Goal: Task Accomplishment & Management: Manage account settings

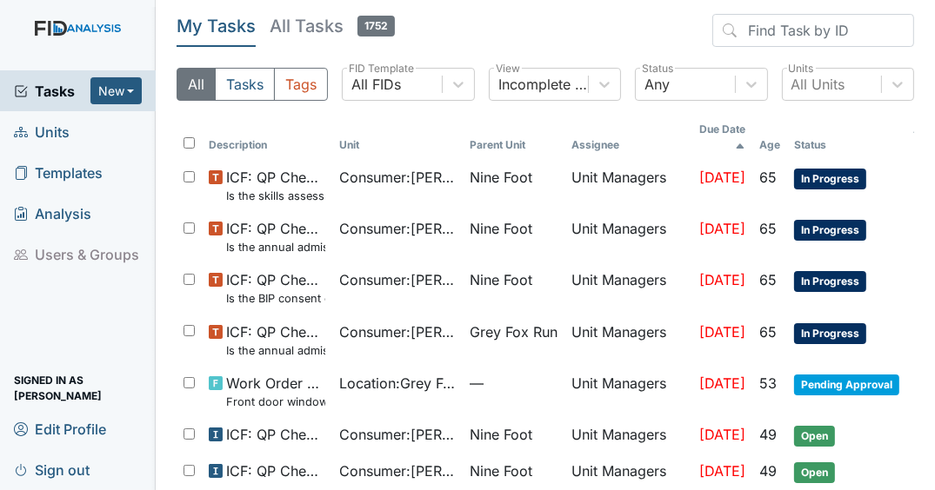
scroll to position [459, 0]
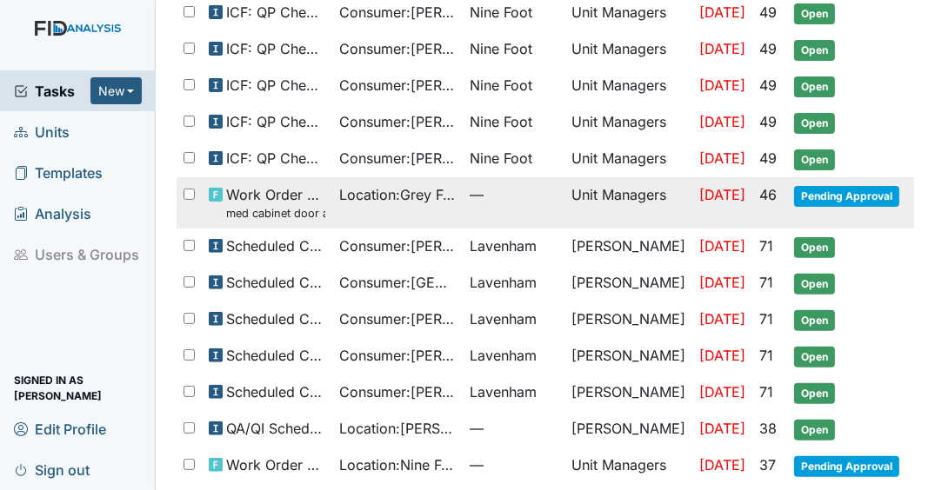
drag, startPoint x: 849, startPoint y: 228, endPoint x: 764, endPoint y: 208, distance: 86.7
click at [835, 237] on span "Open" at bounding box center [814, 247] width 41 height 21
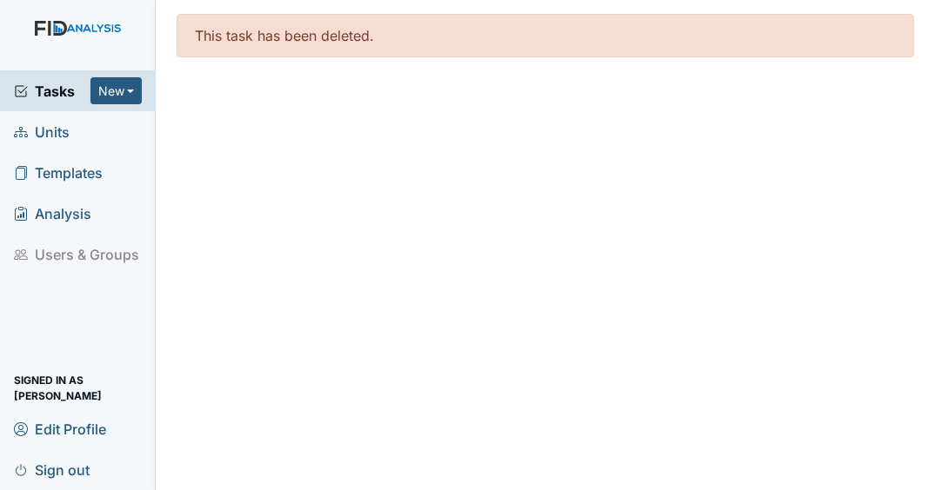
click at [74, 95] on span "Tasks" at bounding box center [52, 91] width 77 height 21
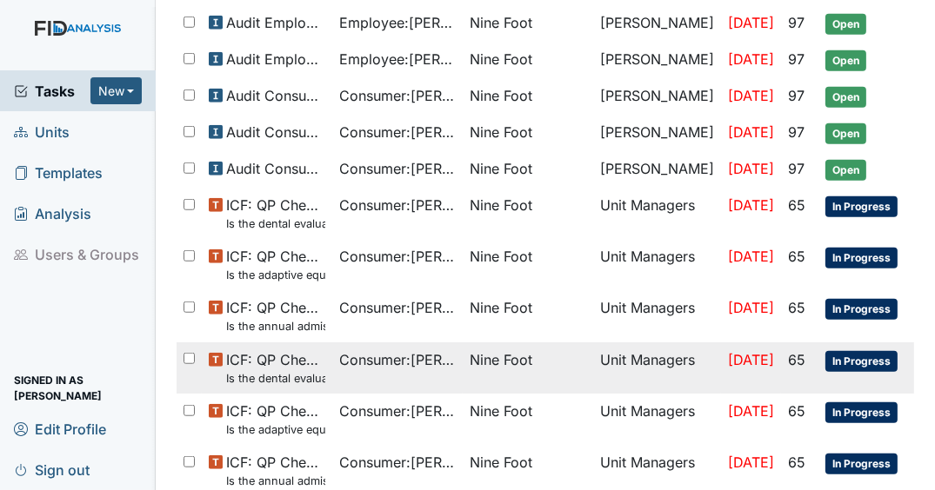
scroll to position [1100, 0]
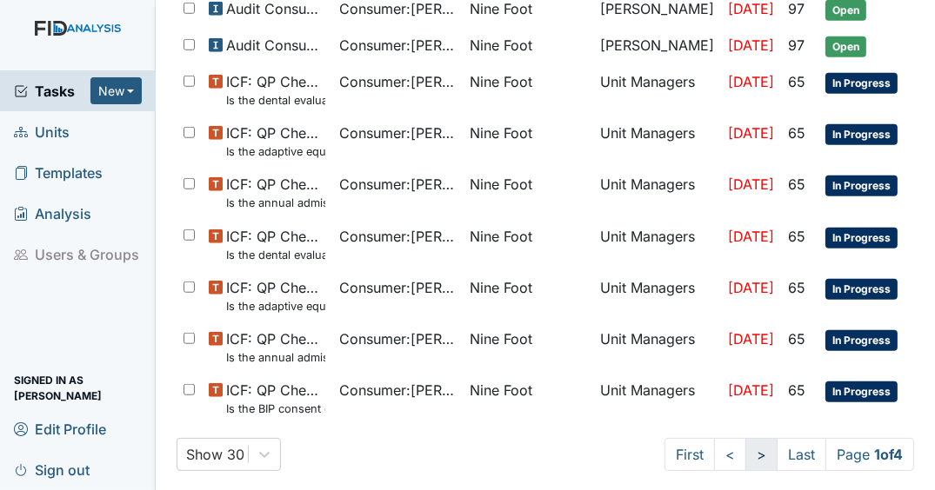
click at [745, 457] on link ">" at bounding box center [761, 454] width 32 height 33
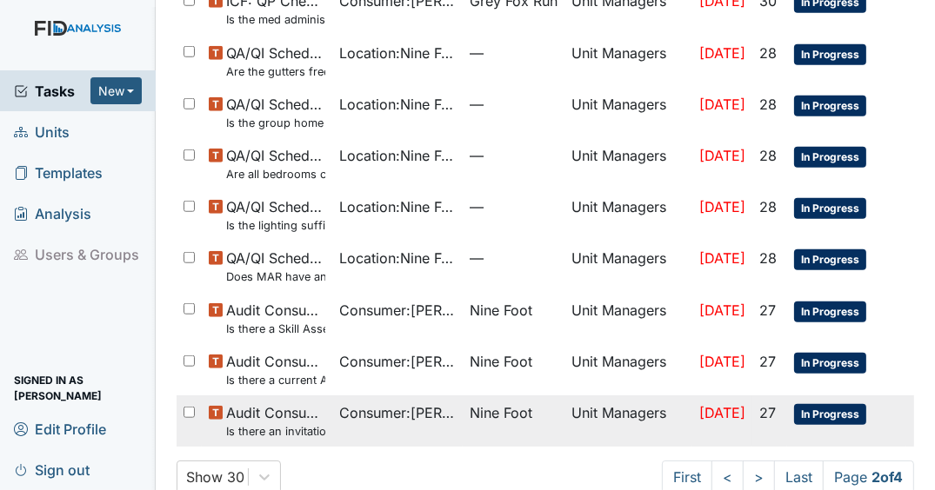
scroll to position [1161, 0]
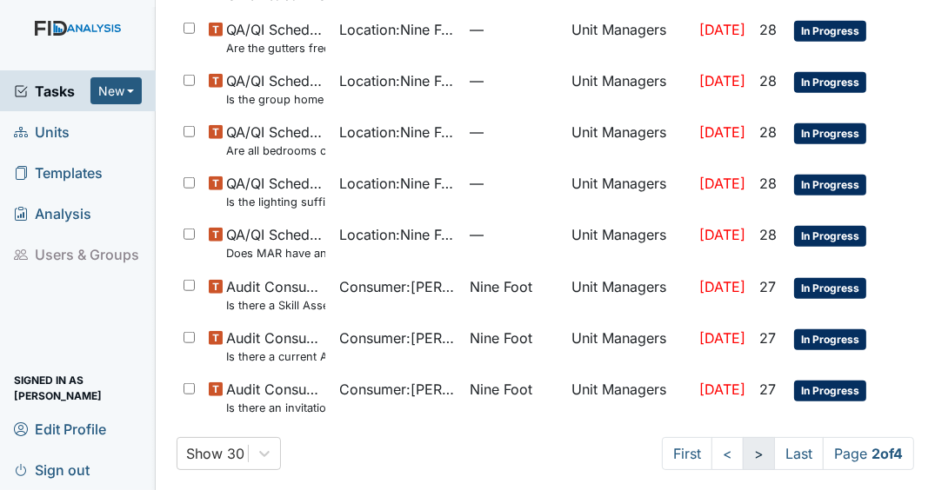
click at [746, 452] on link ">" at bounding box center [759, 453] width 32 height 33
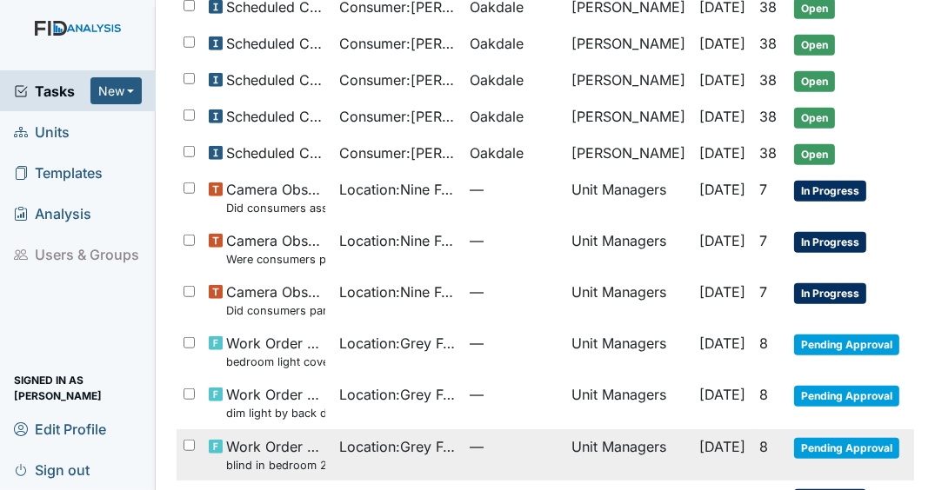
scroll to position [1070, 0]
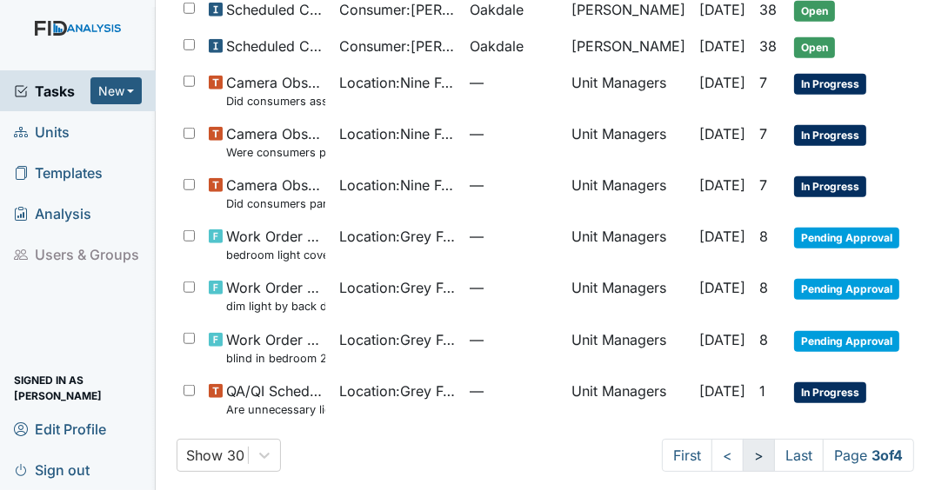
click at [744, 446] on link ">" at bounding box center [759, 455] width 32 height 33
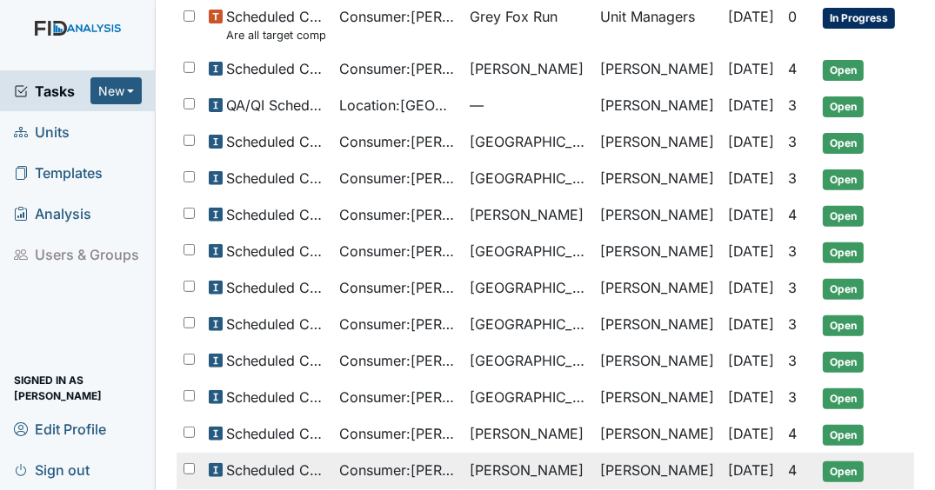
scroll to position [694, 0]
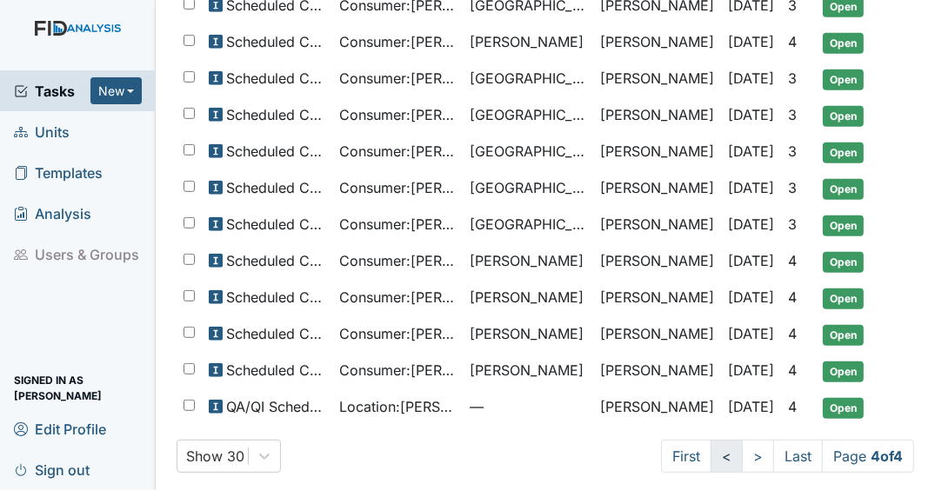
click at [717, 443] on link "<" at bounding box center [726, 456] width 32 height 33
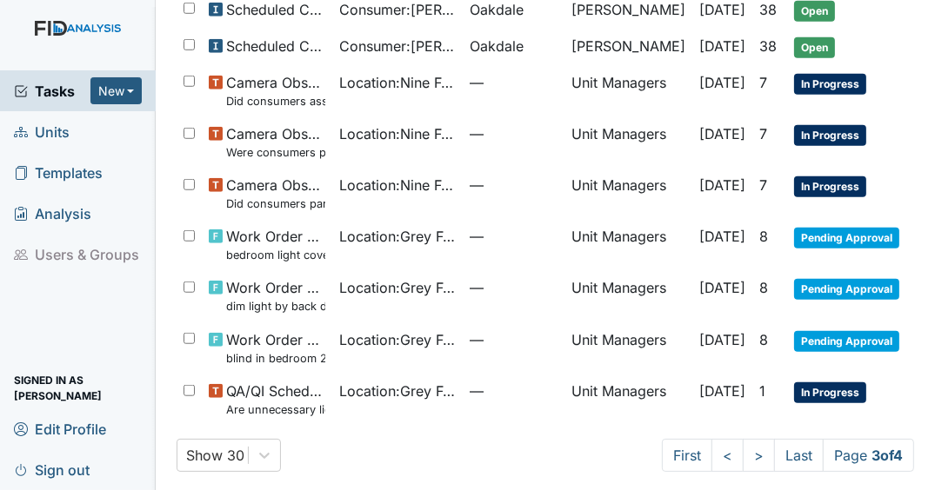
scroll to position [1070, 0]
click at [718, 445] on link "<" at bounding box center [727, 455] width 32 height 33
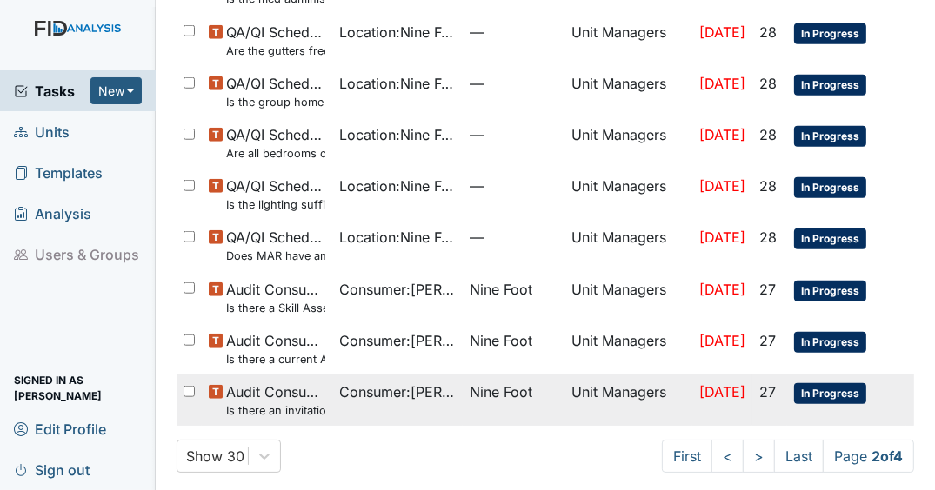
scroll to position [1161, 0]
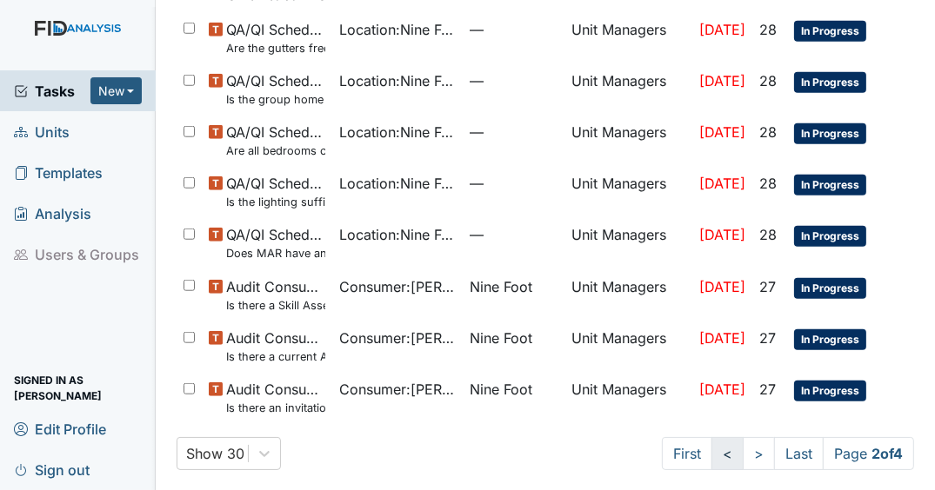
click at [718, 443] on link "<" at bounding box center [727, 453] width 32 height 33
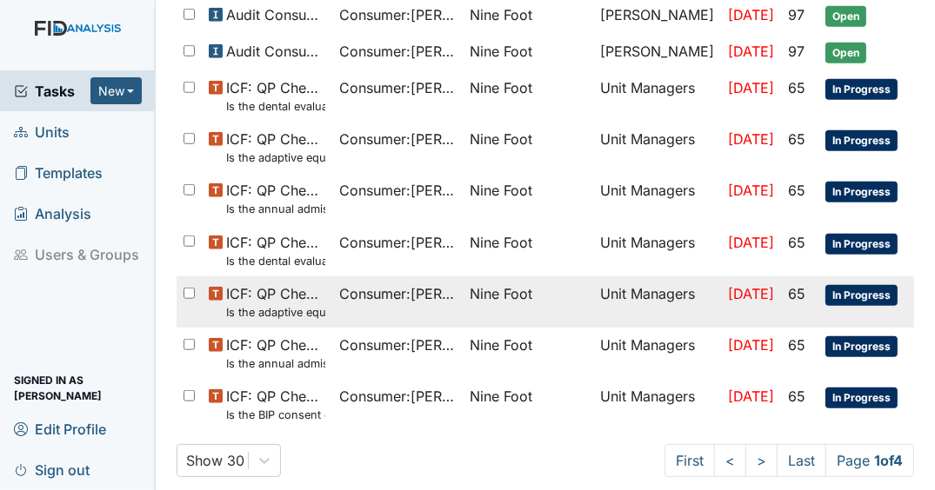
scroll to position [1100, 0]
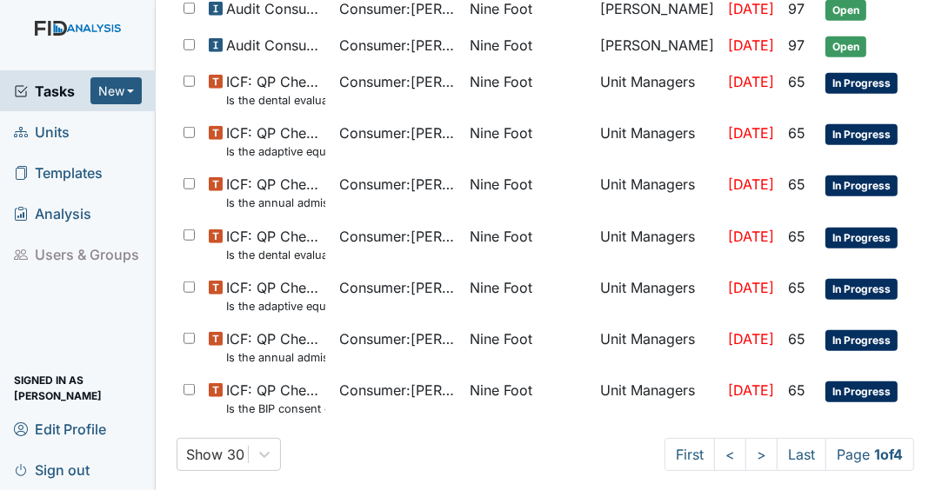
click at [51, 135] on span "Units" at bounding box center [42, 131] width 56 height 27
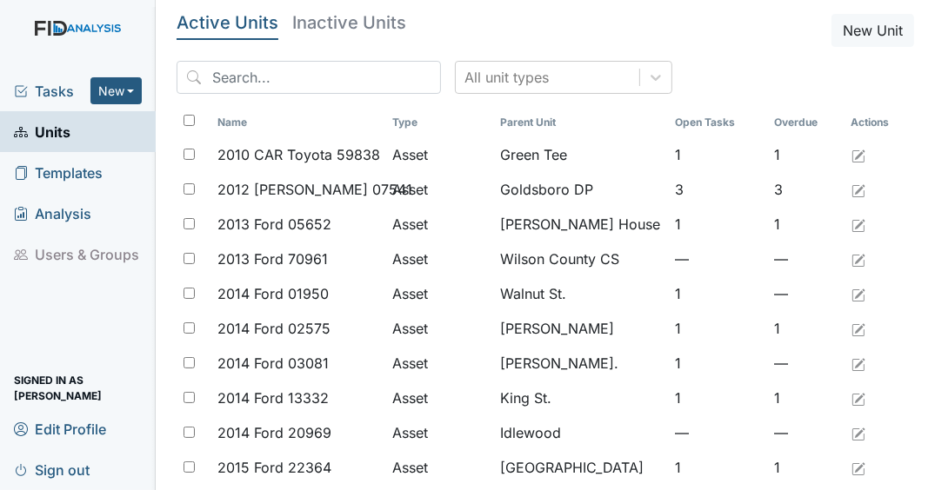
click at [72, 93] on span "Tasks" at bounding box center [52, 91] width 77 height 21
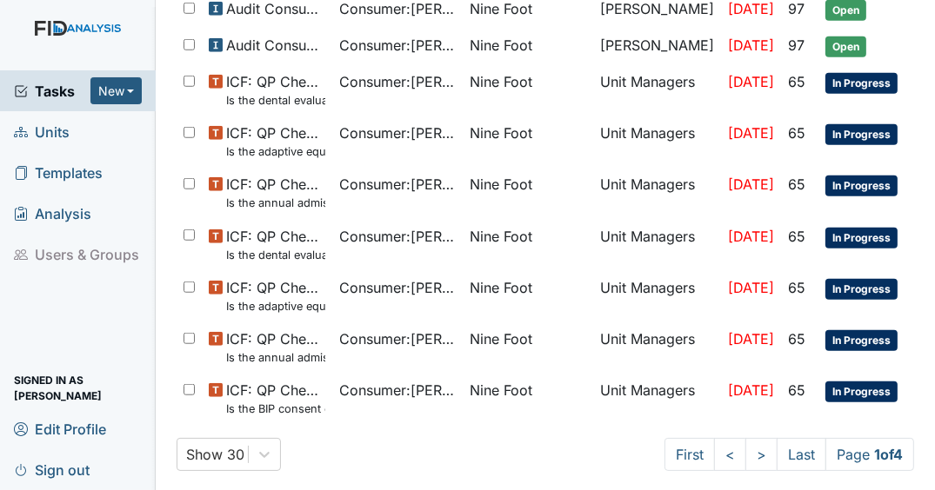
scroll to position [1100, 0]
click at [748, 443] on link ">" at bounding box center [761, 454] width 32 height 33
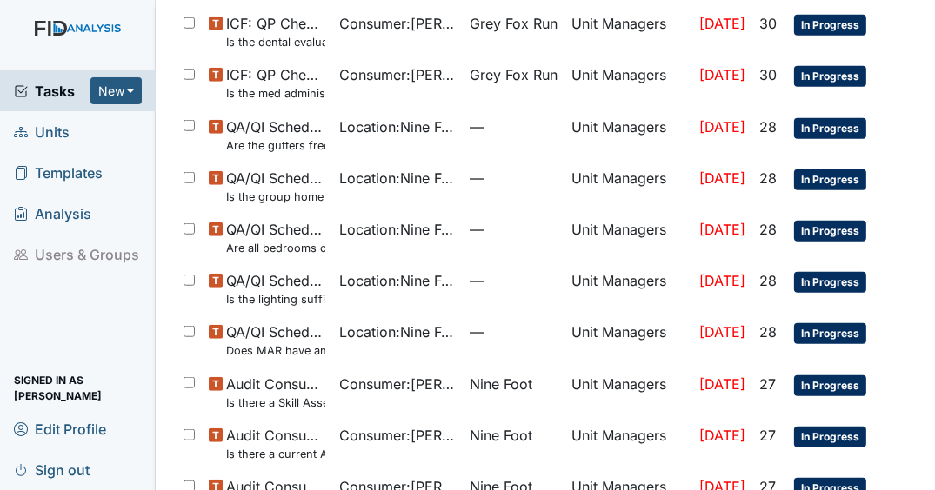
scroll to position [1161, 0]
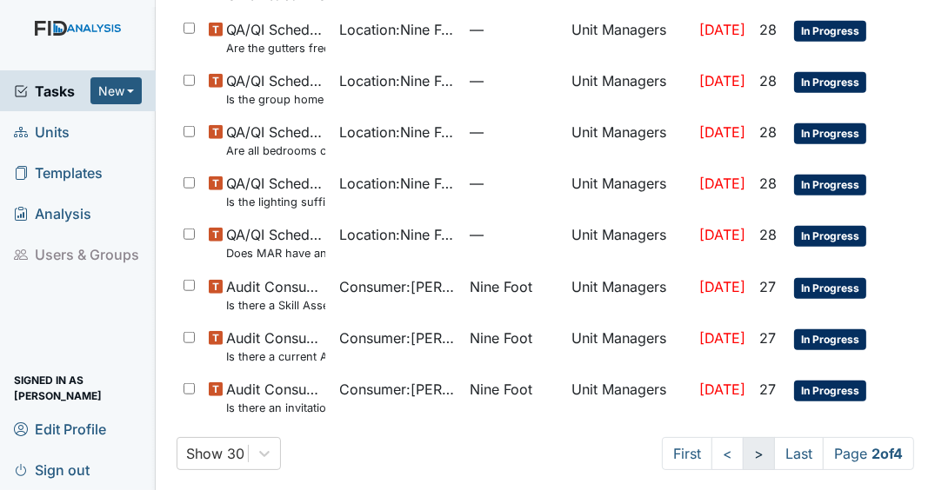
click at [743, 450] on link ">" at bounding box center [759, 453] width 32 height 33
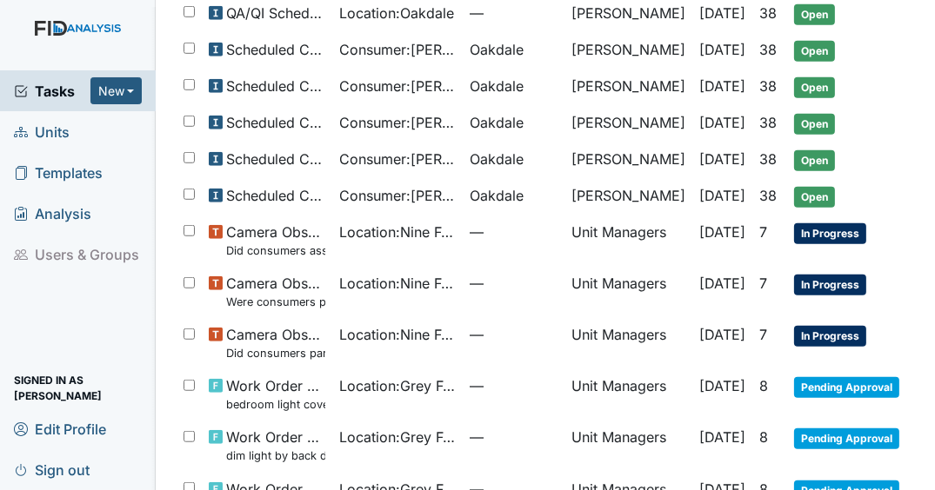
scroll to position [1070, 0]
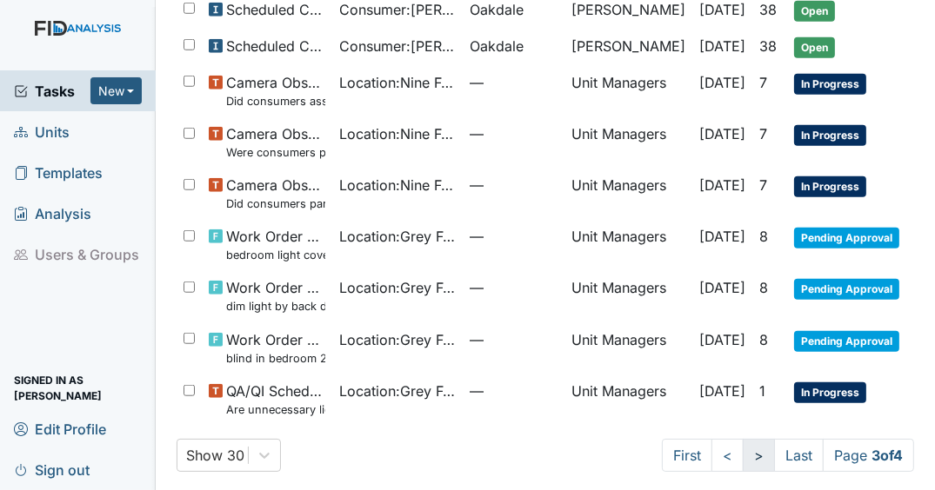
click at [744, 441] on link ">" at bounding box center [759, 455] width 32 height 33
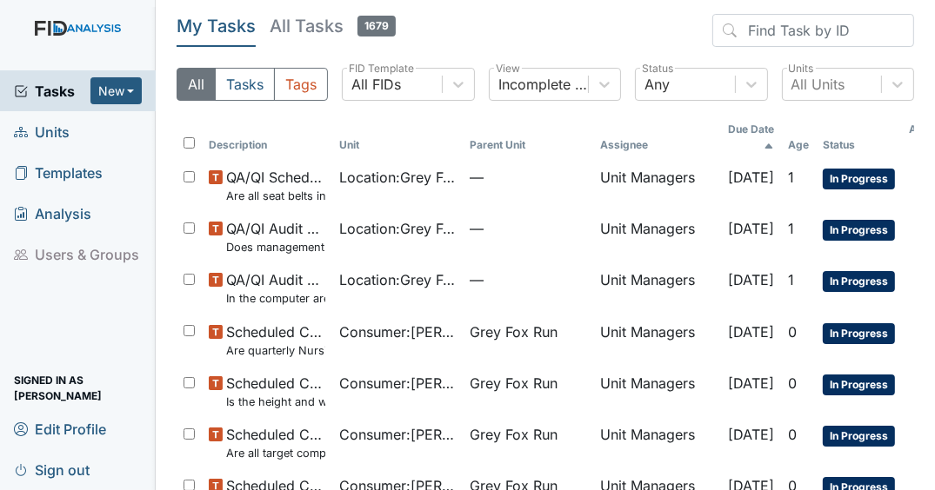
scroll to position [70, 0]
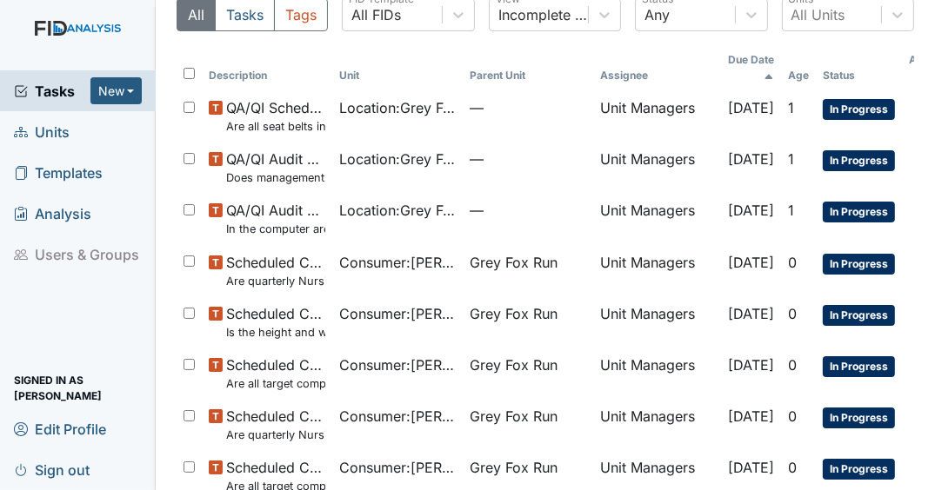
click at [62, 101] on span "Tasks" at bounding box center [52, 91] width 77 height 21
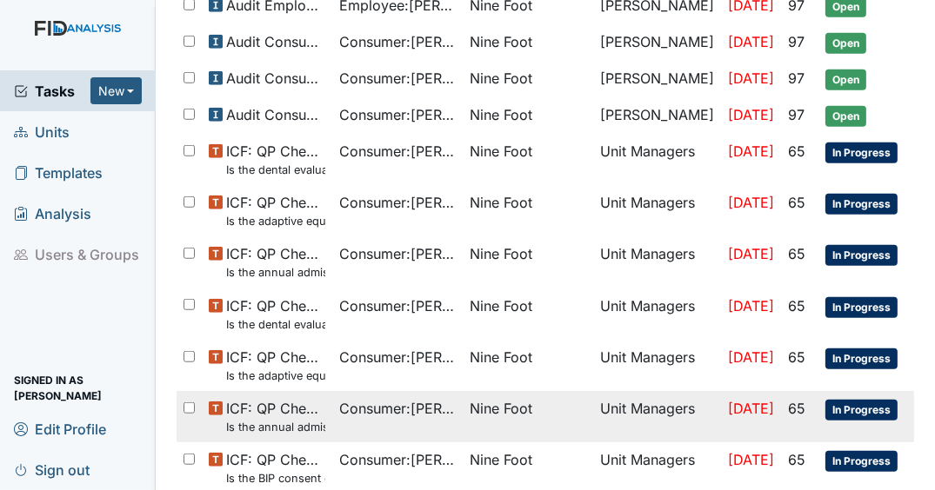
scroll to position [1100, 0]
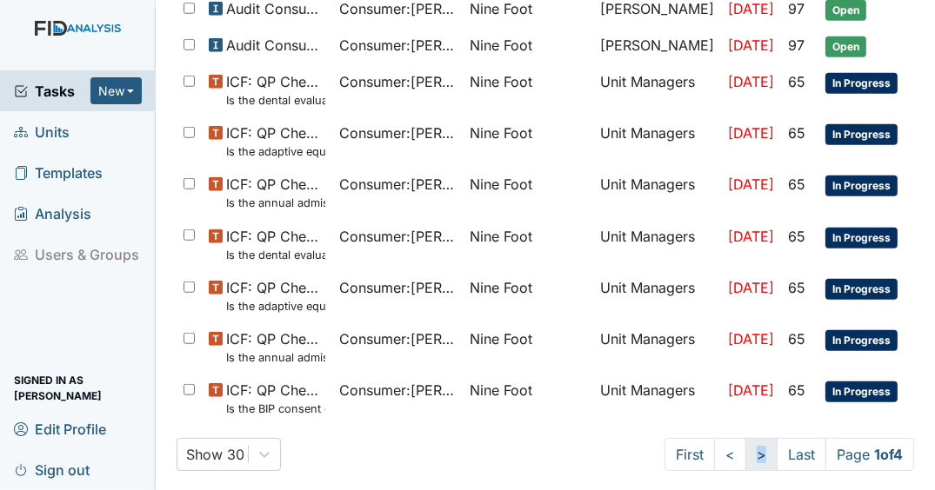
click at [745, 438] on link ">" at bounding box center [761, 454] width 32 height 33
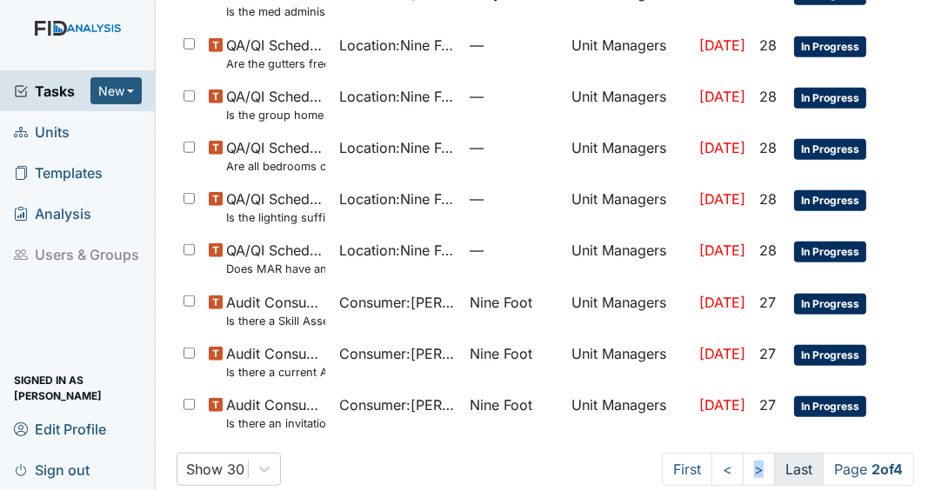
scroll to position [1161, 0]
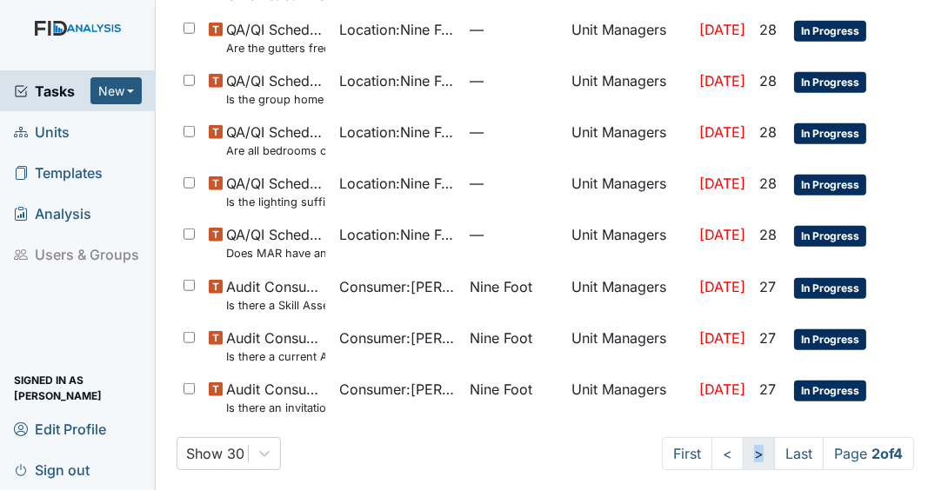
click at [746, 443] on link ">" at bounding box center [759, 453] width 32 height 33
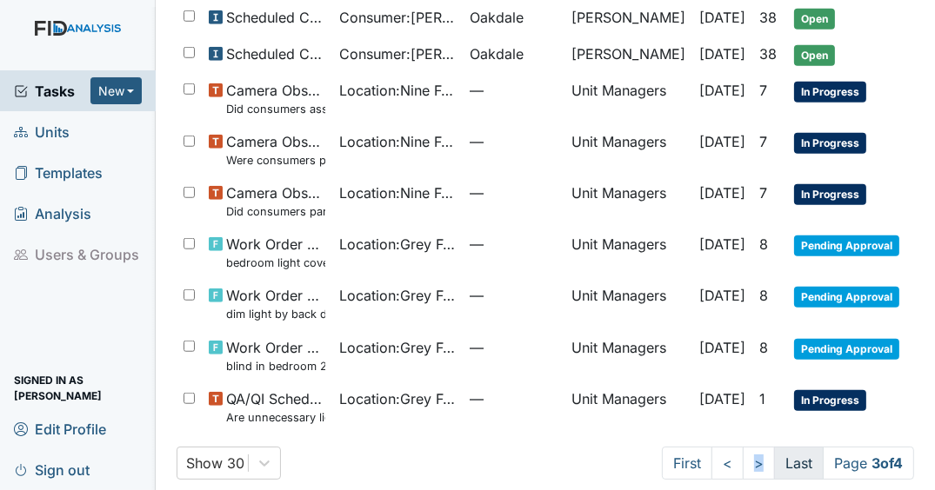
scroll to position [1070, 0]
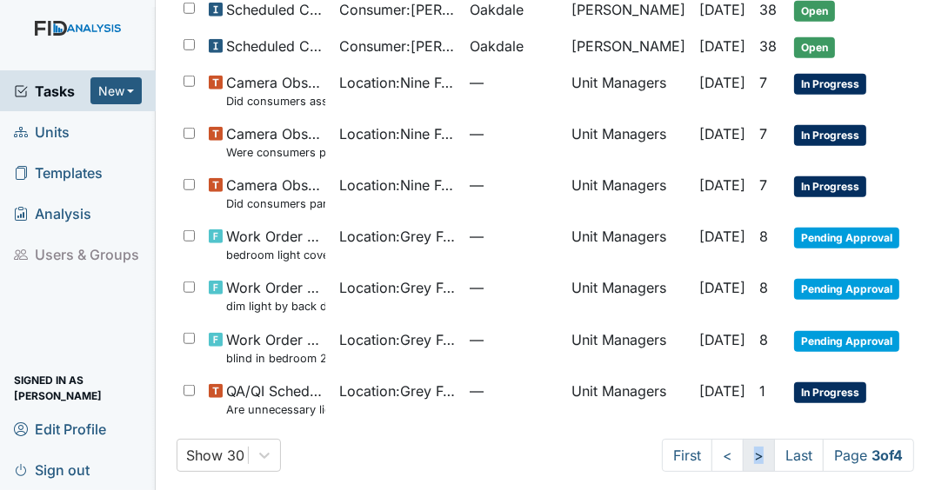
click at [744, 439] on link ">" at bounding box center [759, 455] width 32 height 33
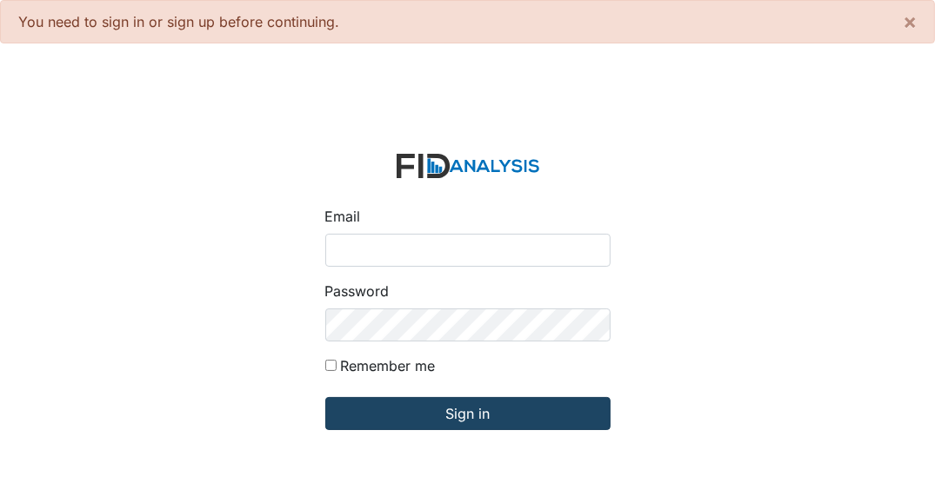
type input "[EMAIL_ADDRESS][DOMAIN_NAME]"
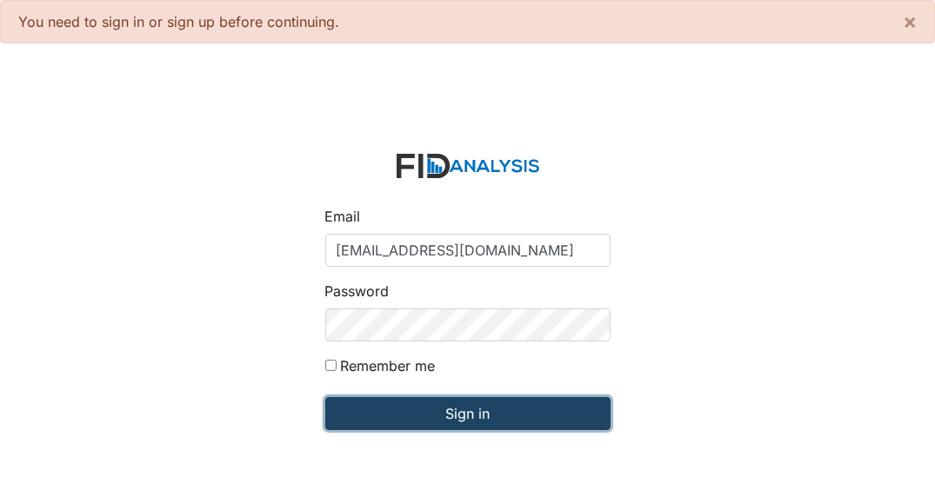
click at [410, 415] on input "Sign in" at bounding box center [467, 413] width 285 height 33
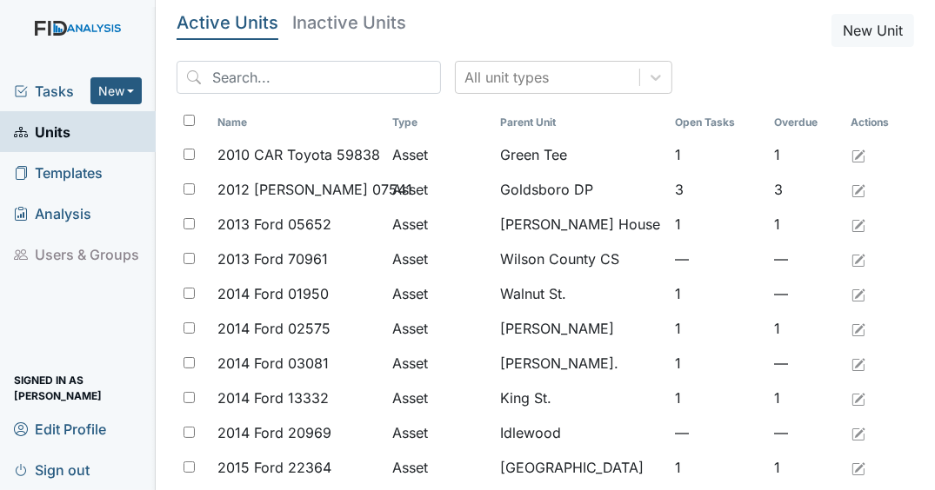
click at [73, 90] on span "Tasks" at bounding box center [52, 91] width 77 height 21
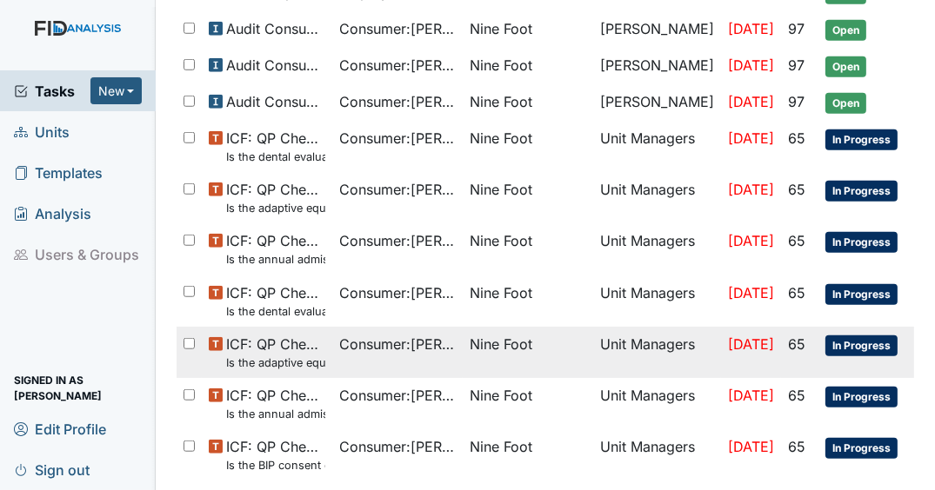
scroll to position [1100, 0]
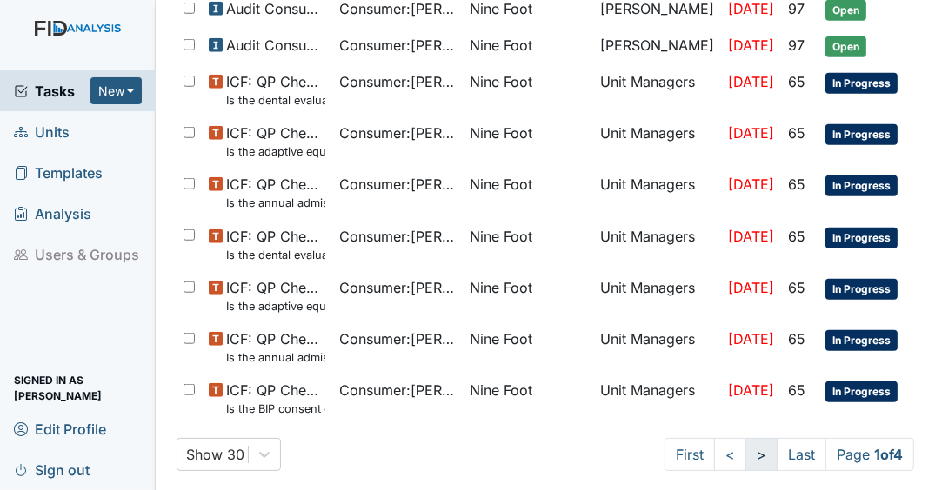
click at [745, 445] on link ">" at bounding box center [761, 454] width 32 height 33
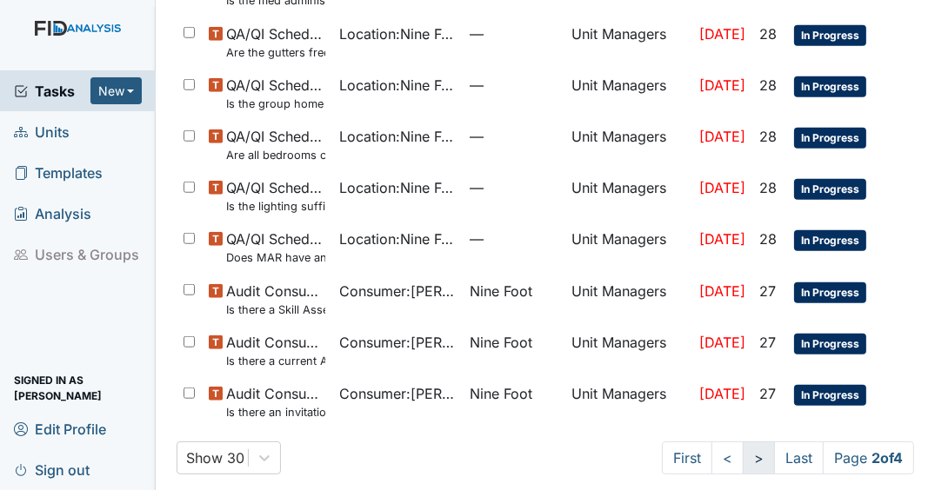
scroll to position [1161, 0]
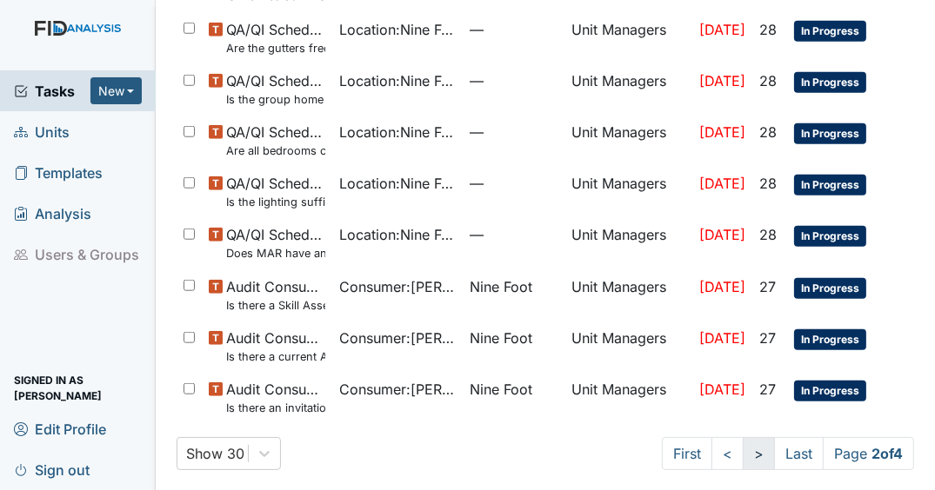
click at [750, 454] on link ">" at bounding box center [759, 453] width 32 height 33
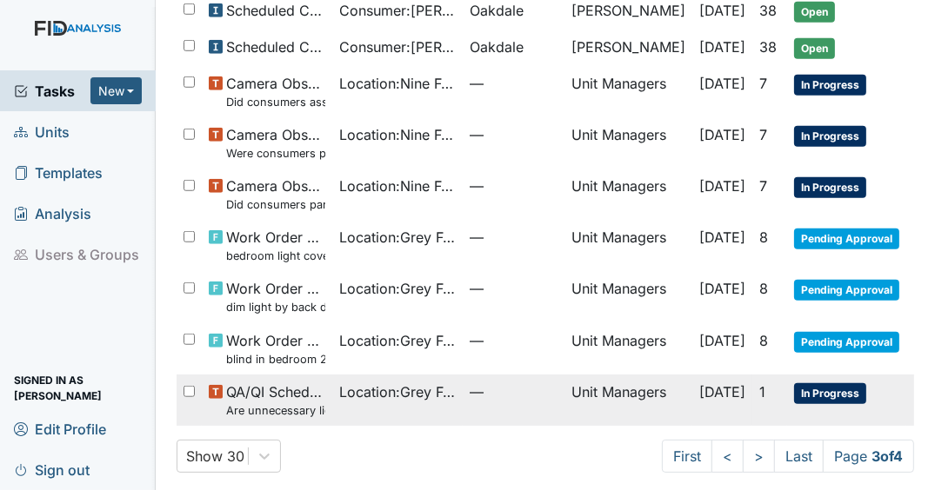
scroll to position [1070, 0]
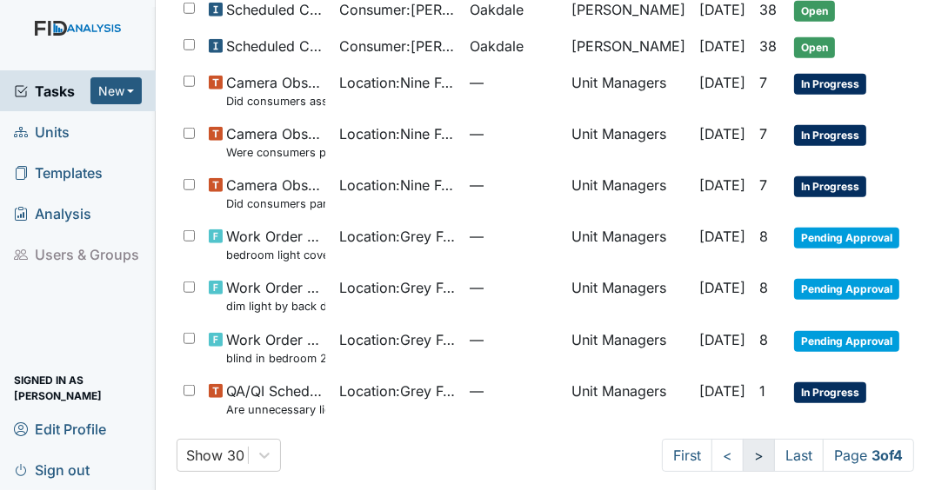
click at [743, 447] on link ">" at bounding box center [759, 455] width 32 height 33
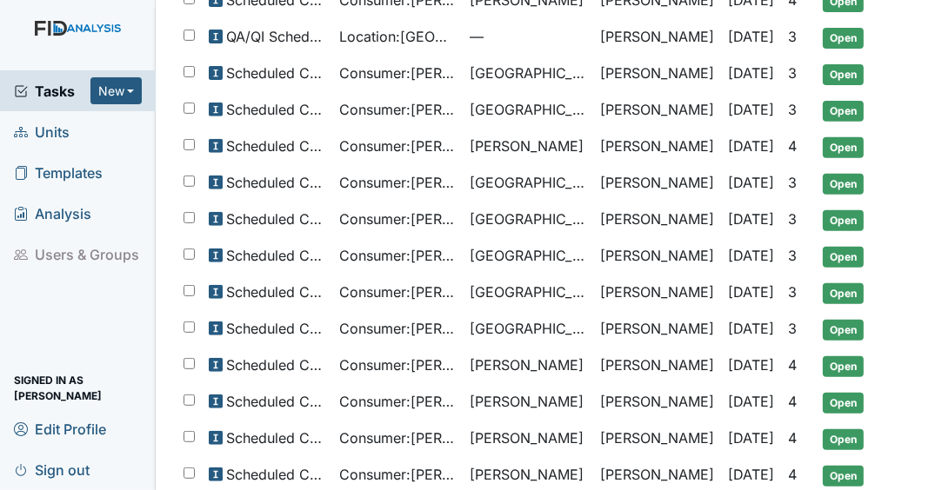
scroll to position [694, 0]
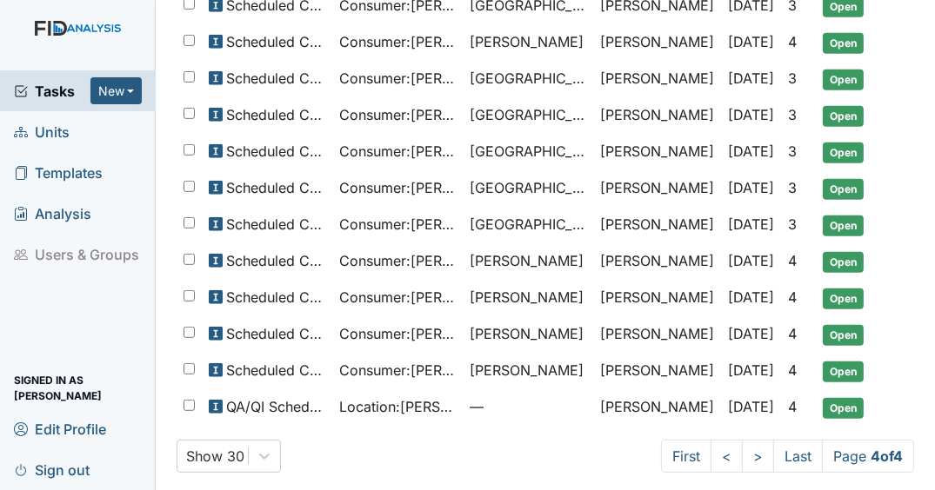
click at [69, 99] on span "Tasks" at bounding box center [52, 91] width 77 height 21
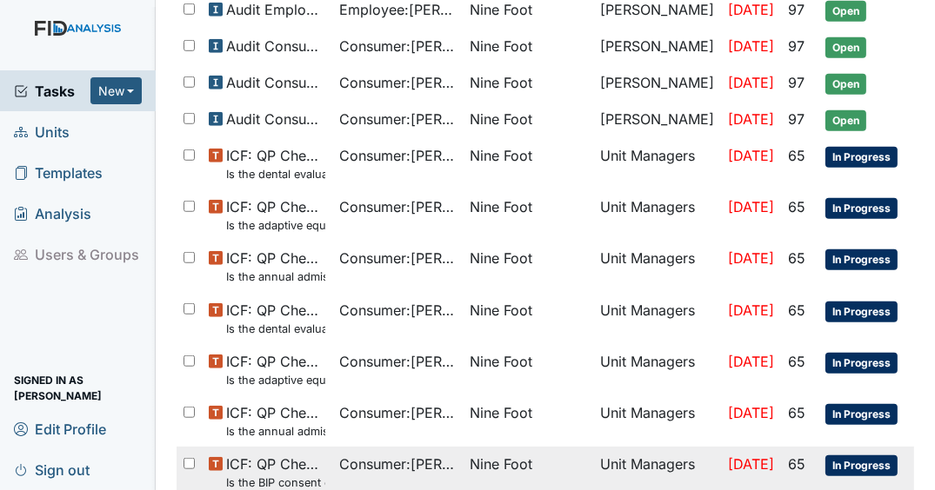
scroll to position [1100, 0]
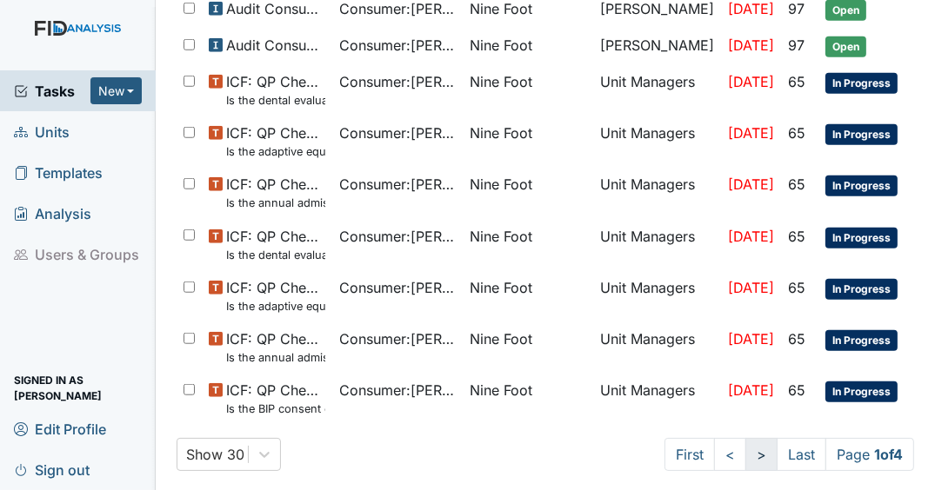
click at [745, 449] on link ">" at bounding box center [761, 454] width 32 height 33
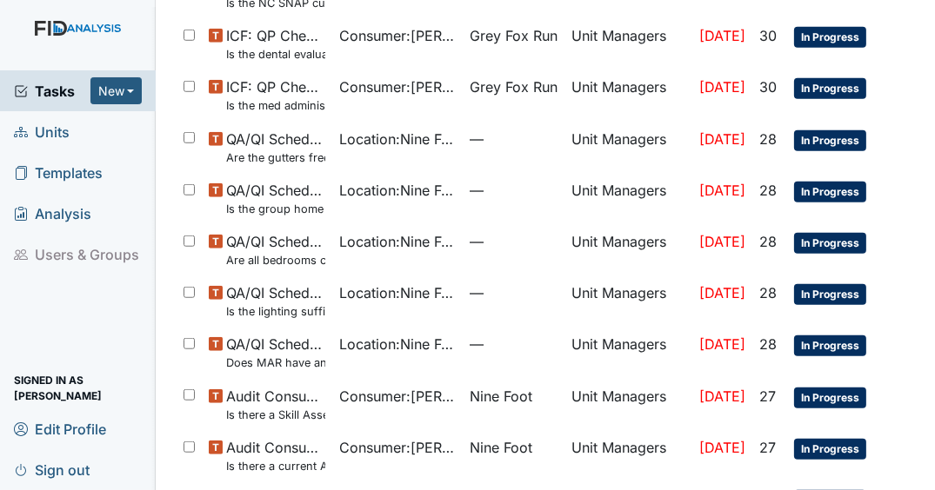
scroll to position [1161, 0]
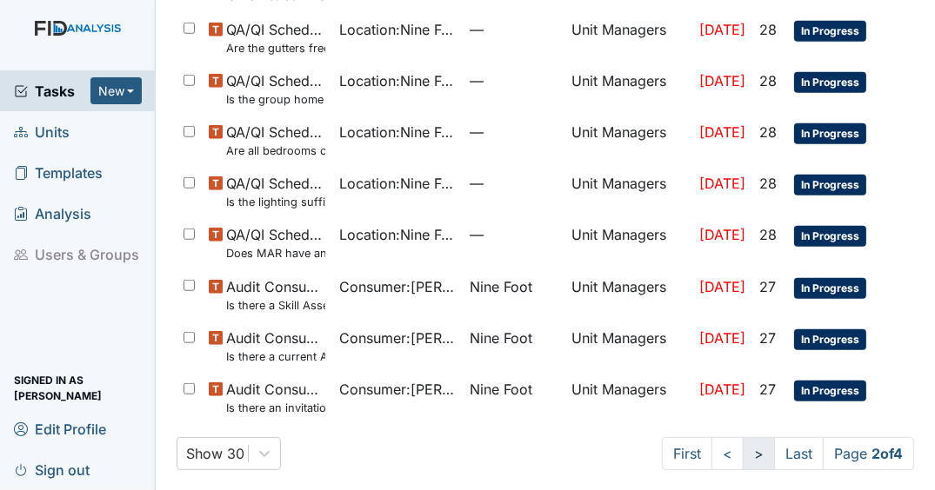
click at [743, 454] on link ">" at bounding box center [759, 453] width 32 height 33
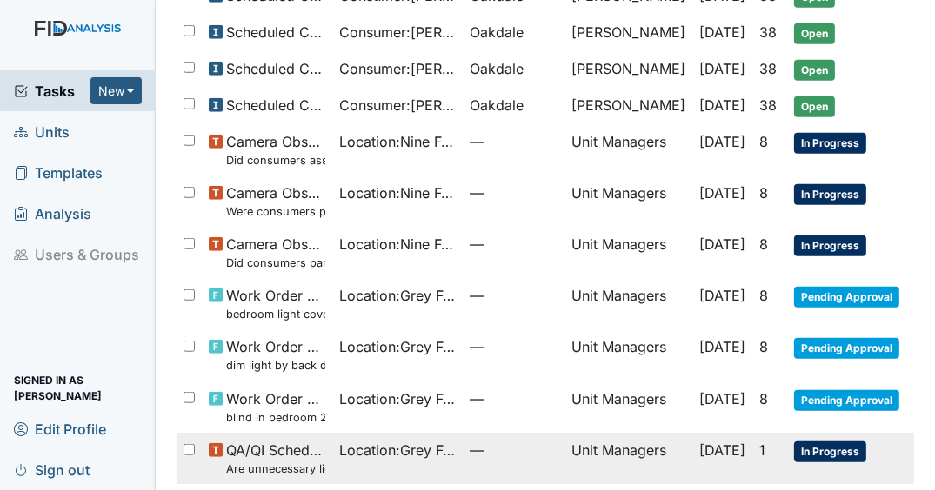
scroll to position [1070, 0]
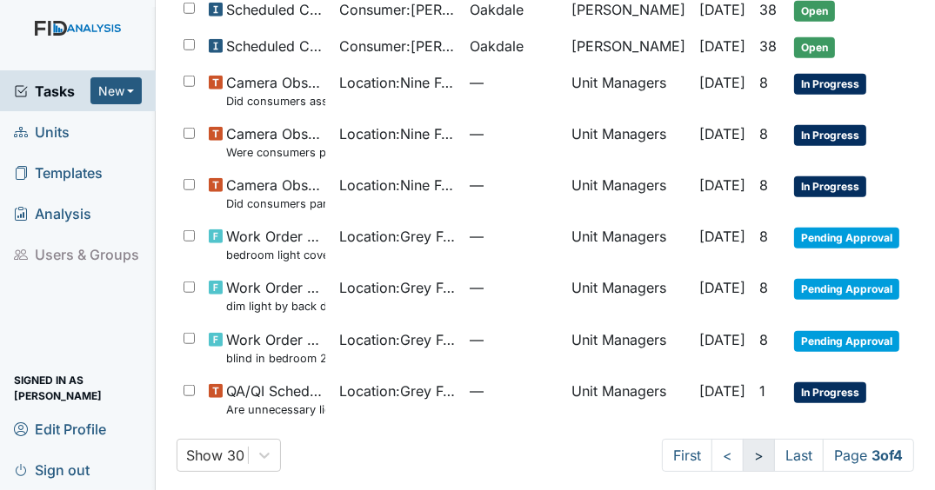
click at [748, 443] on link ">" at bounding box center [759, 455] width 32 height 33
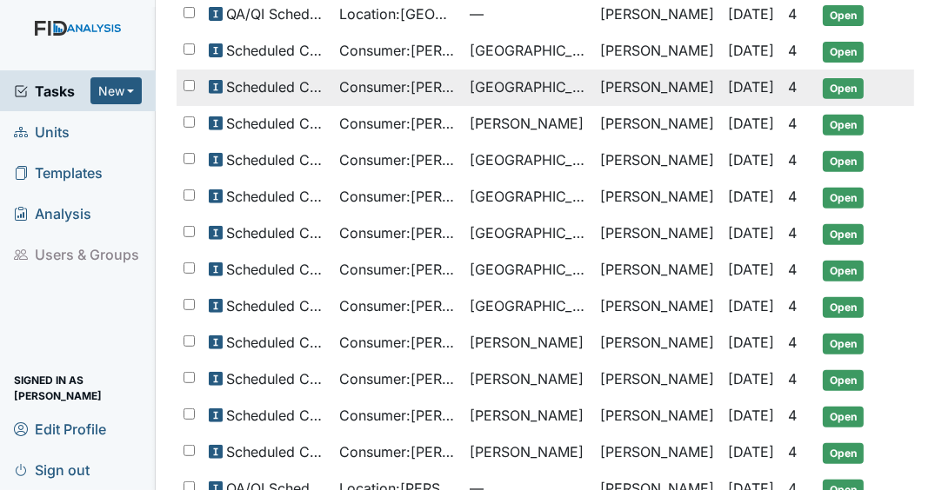
scroll to position [694, 0]
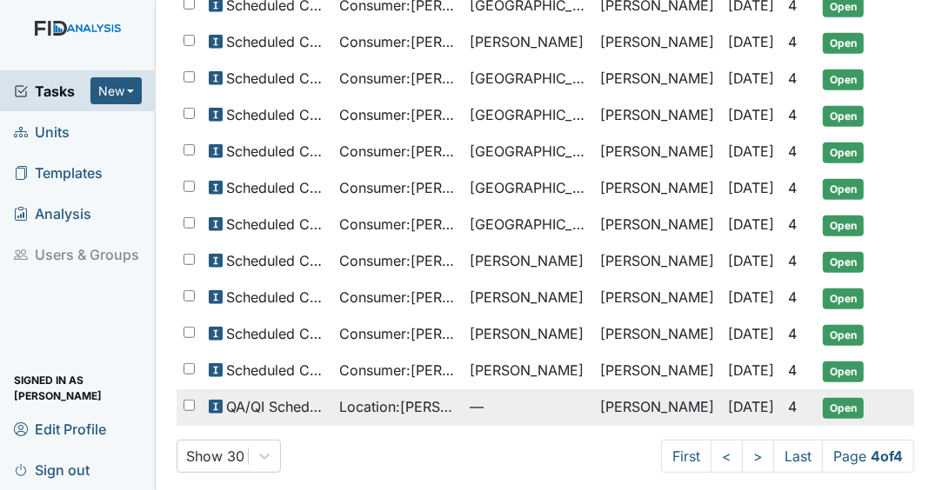
click at [728, 398] on span "[DATE]" at bounding box center [751, 406] width 46 height 17
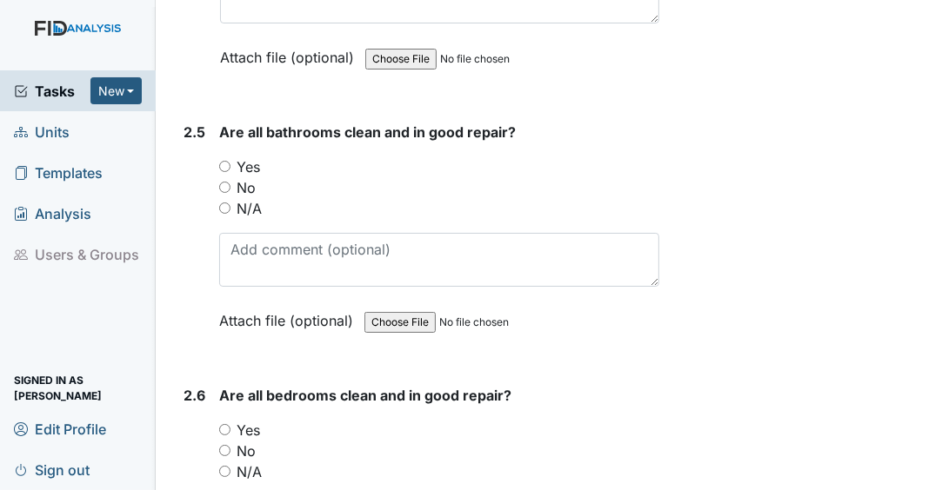
scroll to position [3687, 0]
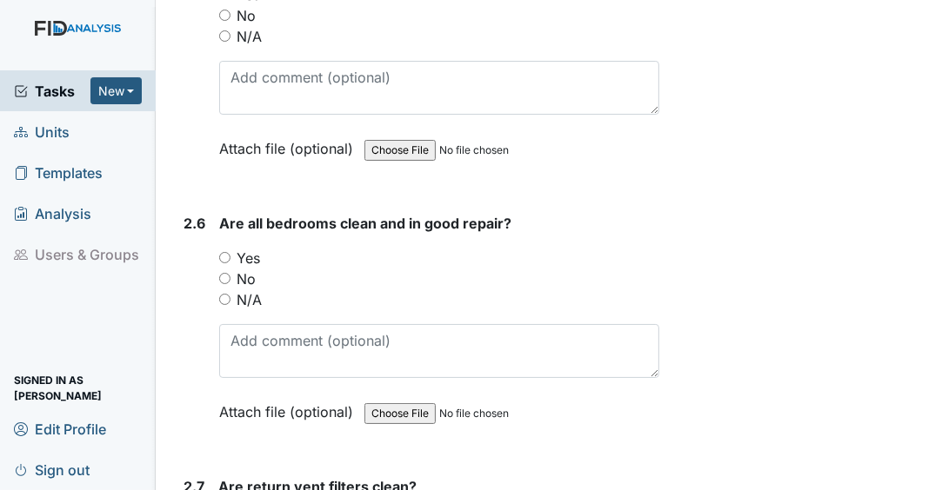
click at [76, 97] on span "Tasks" at bounding box center [52, 91] width 77 height 21
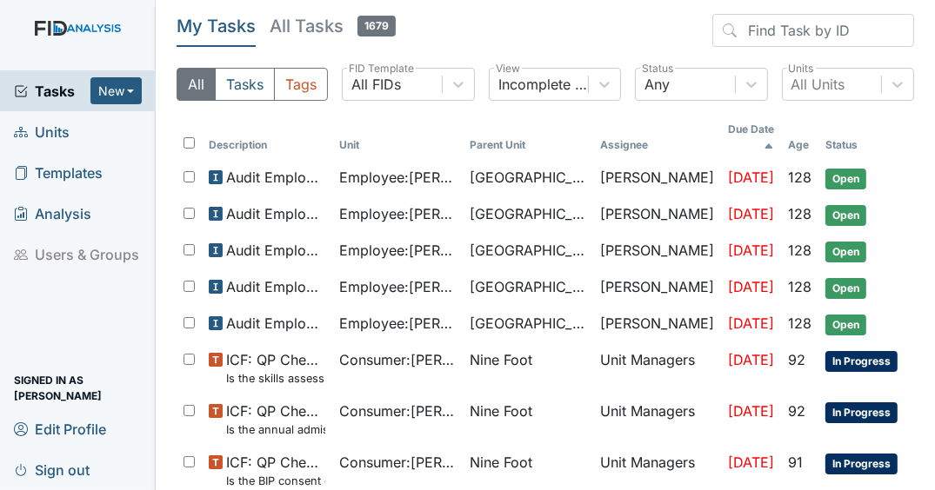
click at [57, 96] on span "Tasks" at bounding box center [52, 91] width 77 height 21
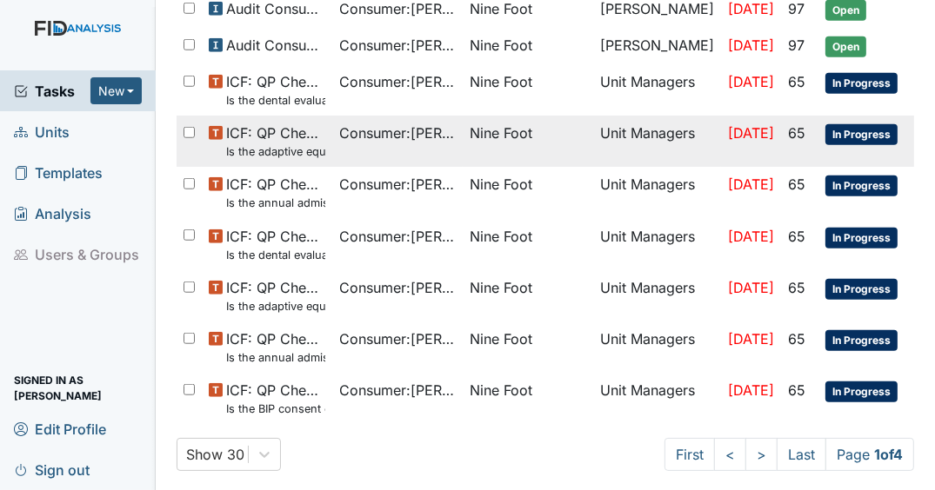
scroll to position [1100, 0]
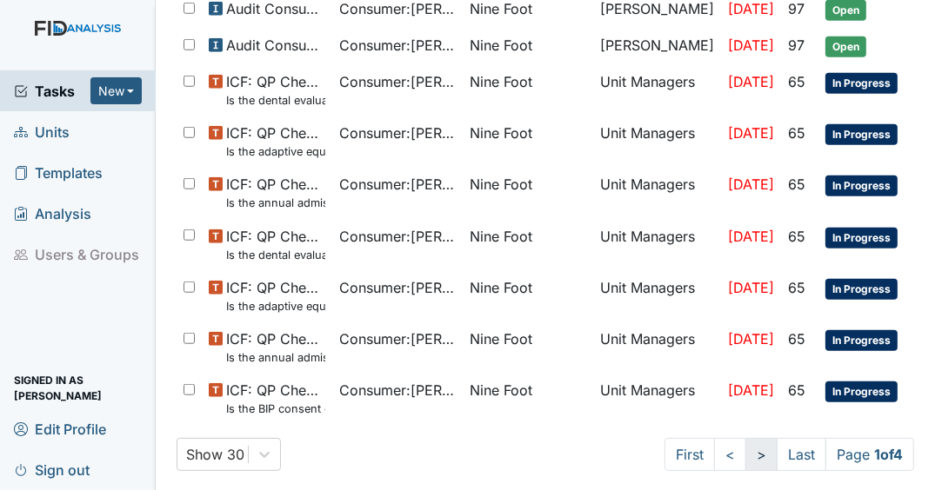
click at [745, 446] on link ">" at bounding box center [761, 454] width 32 height 33
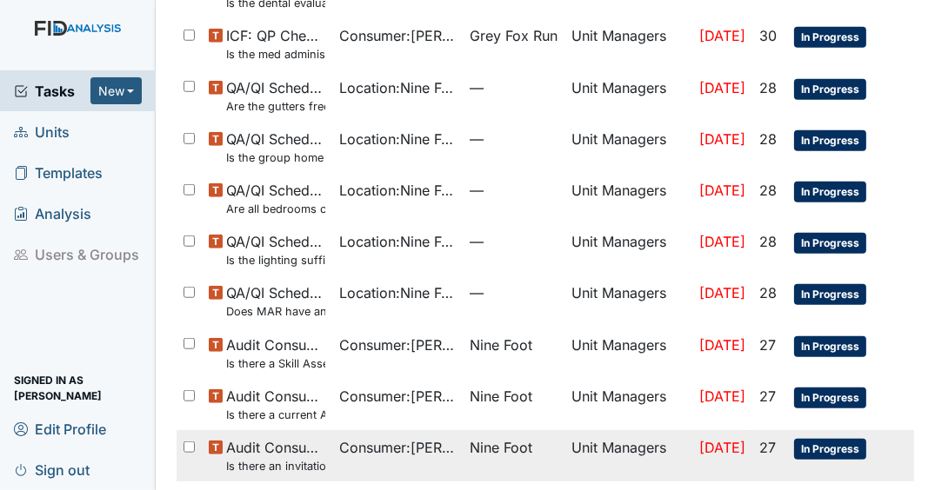
scroll to position [1161, 0]
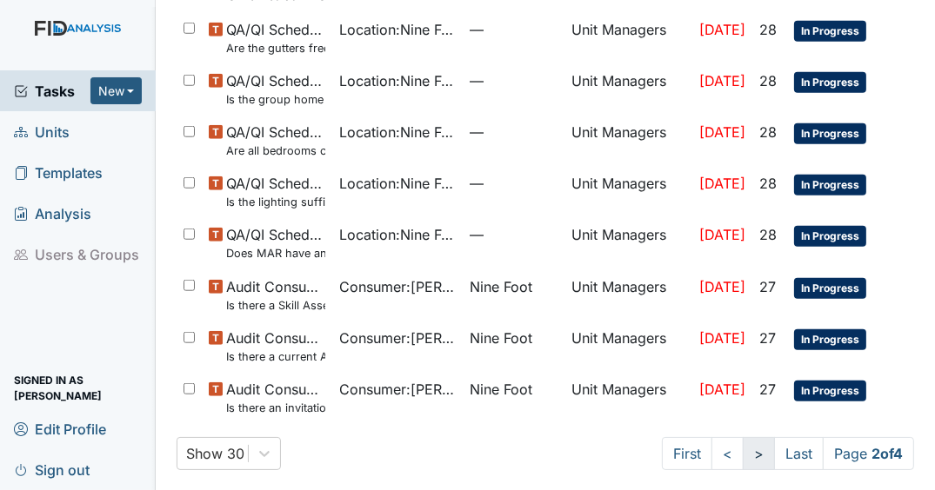
click at [748, 443] on link ">" at bounding box center [759, 453] width 32 height 33
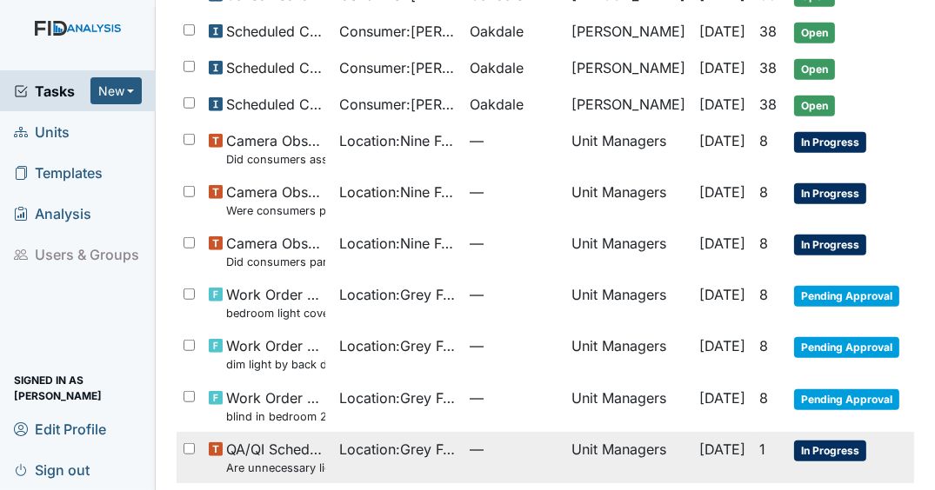
scroll to position [1070, 0]
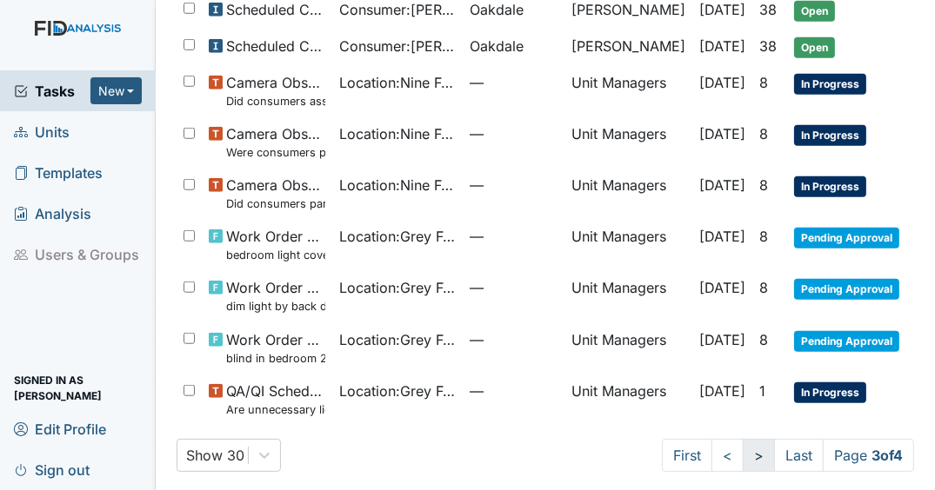
click at [743, 457] on link ">" at bounding box center [759, 455] width 32 height 33
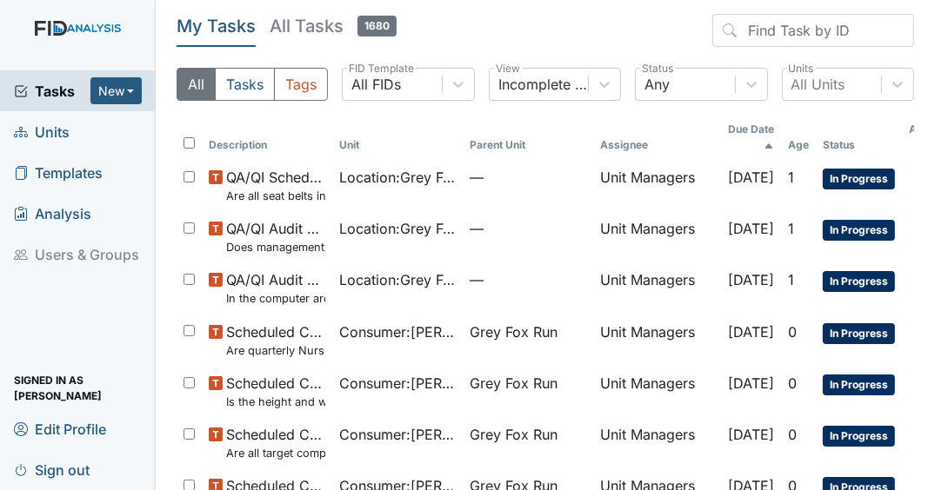
drag, startPoint x: 35, startPoint y: 97, endPoint x: 50, endPoint y: 99, distance: 14.9
click at [35, 97] on span "Tasks" at bounding box center [52, 91] width 77 height 21
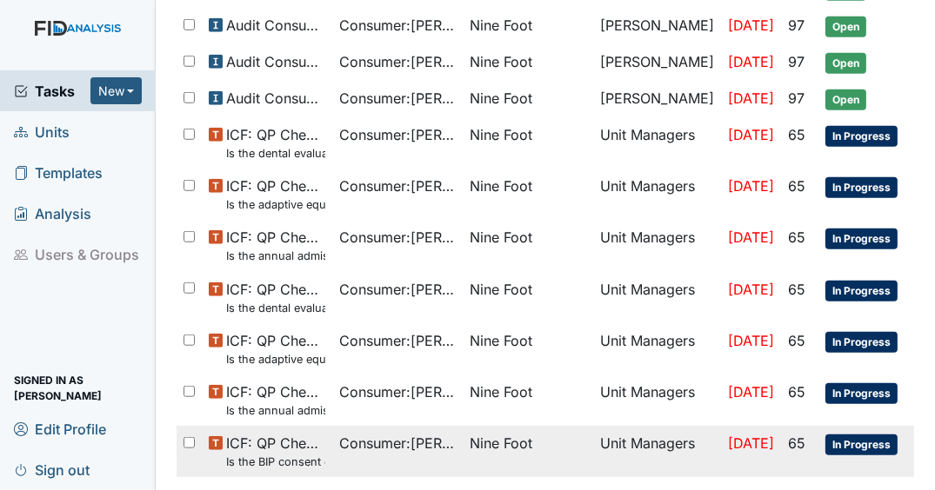
scroll to position [1100, 0]
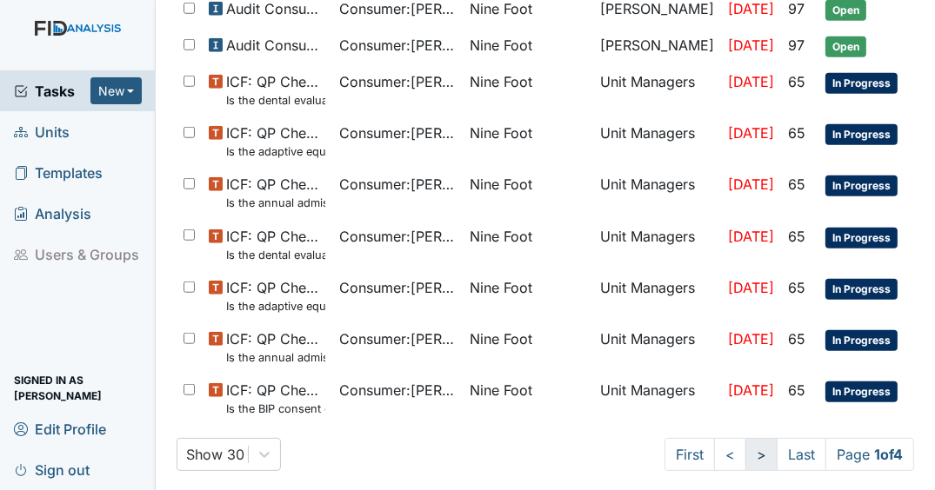
click at [728, 446] on link "<" at bounding box center [730, 454] width 32 height 33
click at [742, 447] on link ">" at bounding box center [758, 454] width 32 height 33
click at [745, 447] on link ">" at bounding box center [761, 454] width 32 height 33
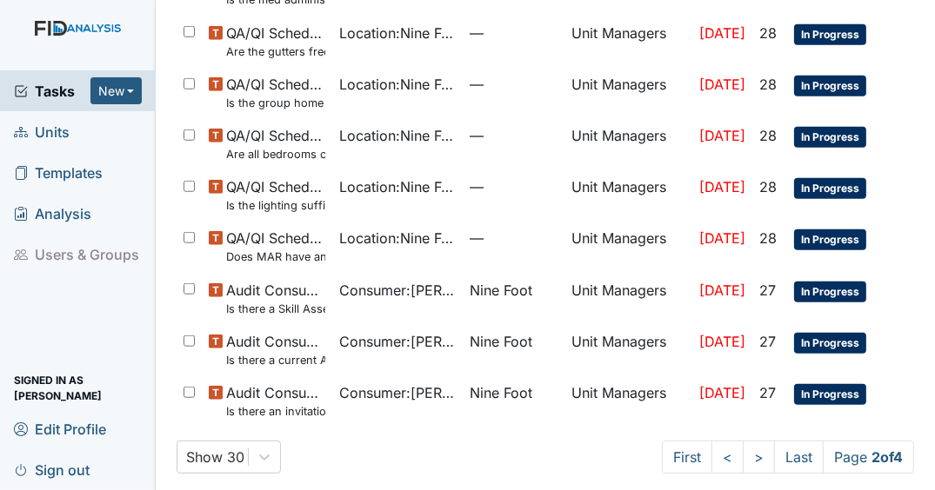
scroll to position [1161, 0]
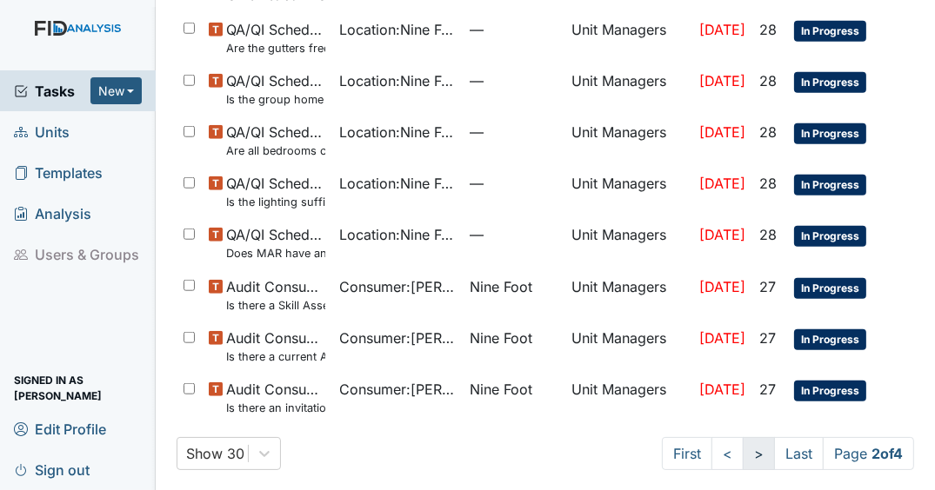
click at [743, 448] on link ">" at bounding box center [759, 453] width 32 height 33
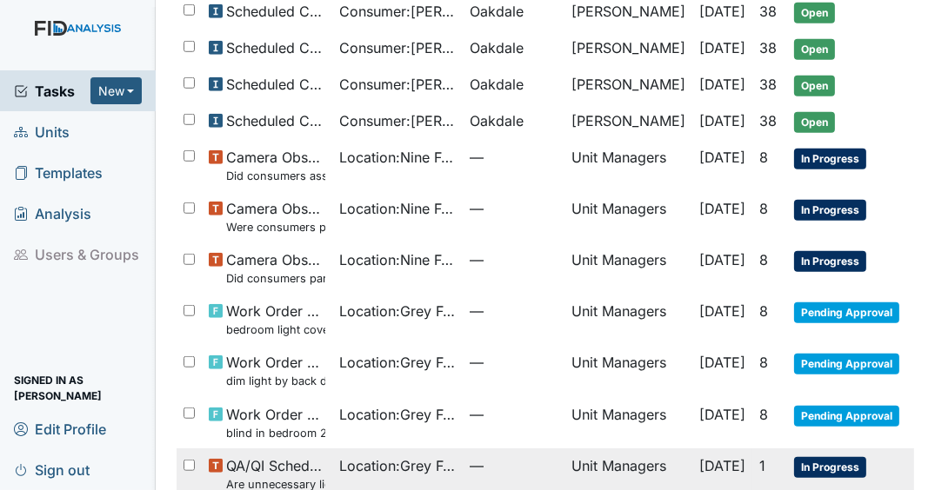
scroll to position [1070, 0]
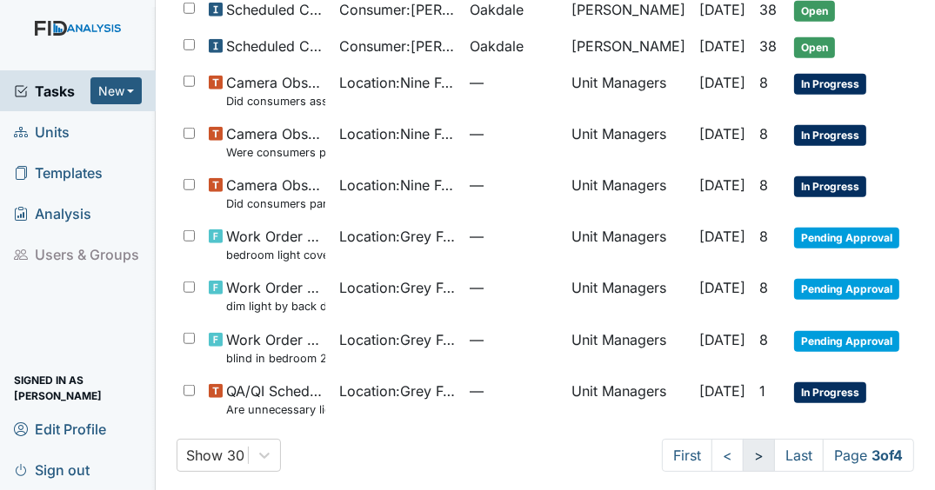
click at [751, 447] on link ">" at bounding box center [759, 455] width 32 height 33
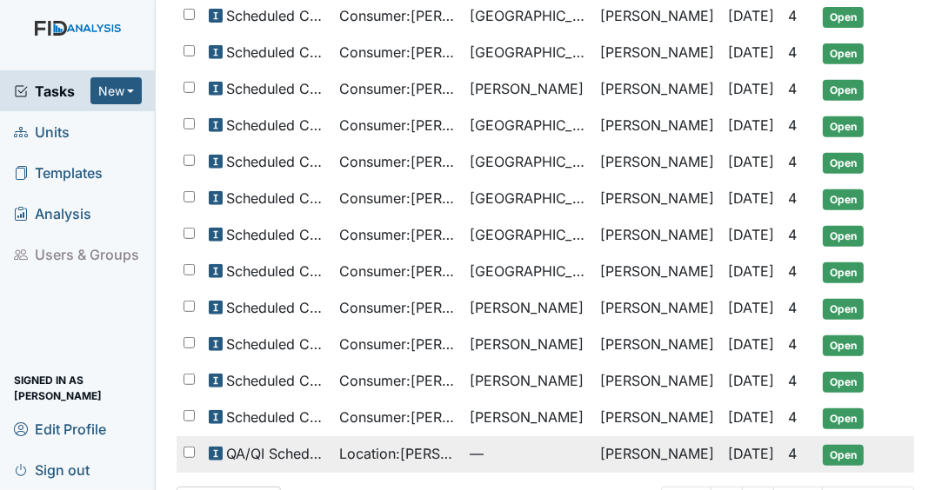
scroll to position [694, 0]
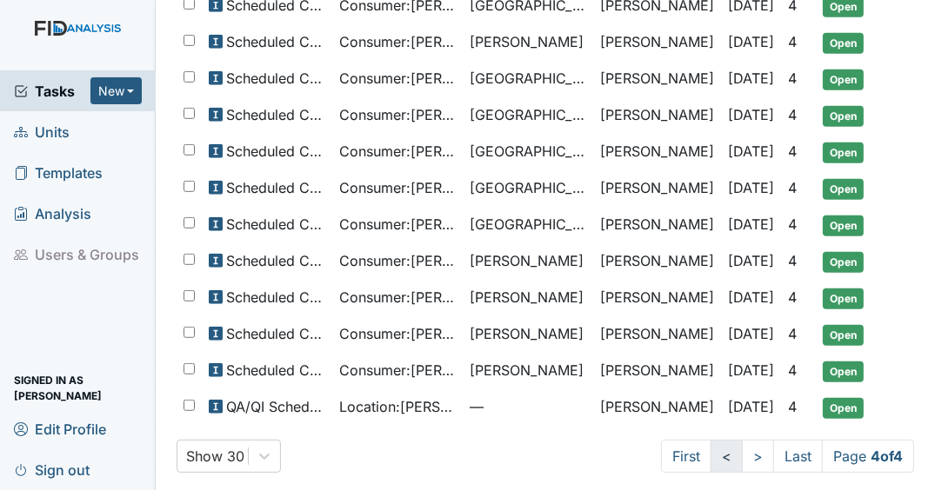
click at [717, 447] on link "<" at bounding box center [726, 456] width 32 height 33
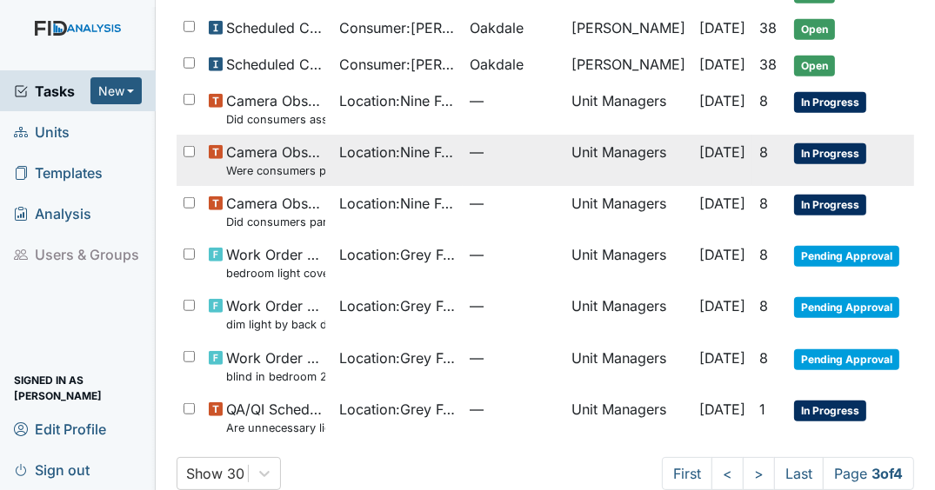
scroll to position [1070, 0]
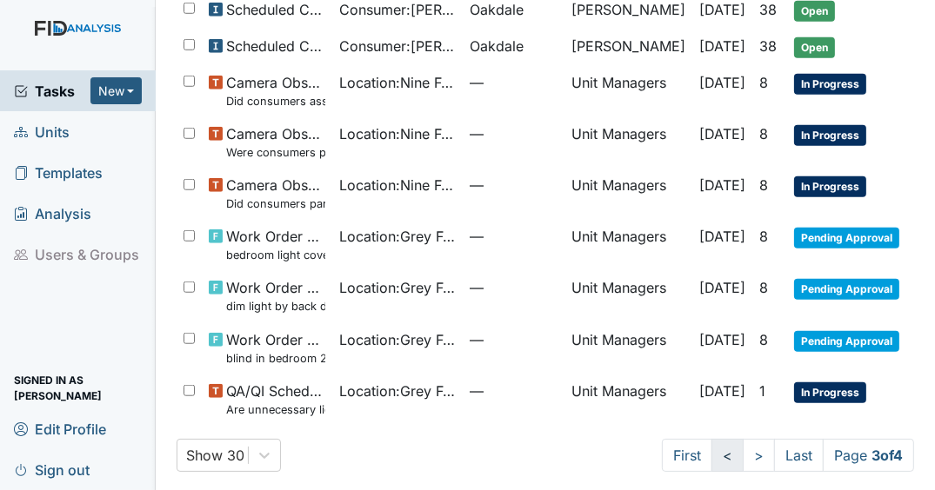
click at [711, 447] on link "<" at bounding box center [727, 455] width 32 height 33
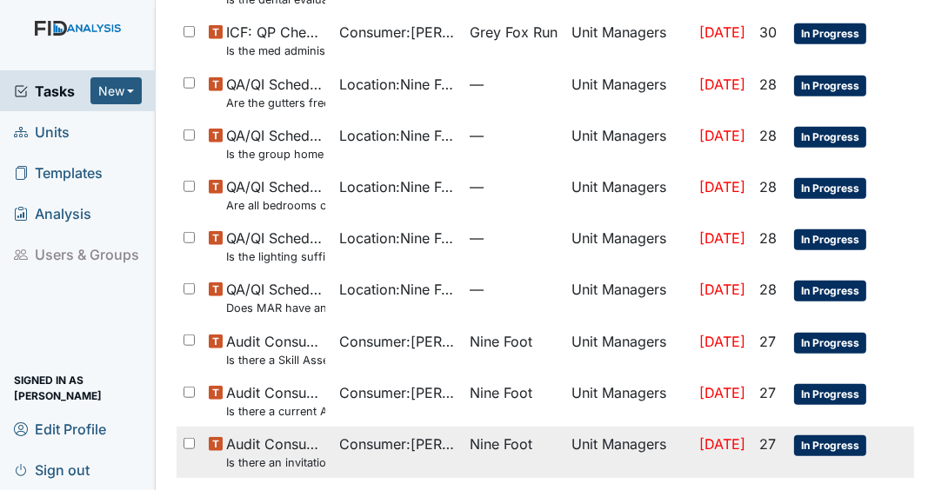
scroll to position [1161, 0]
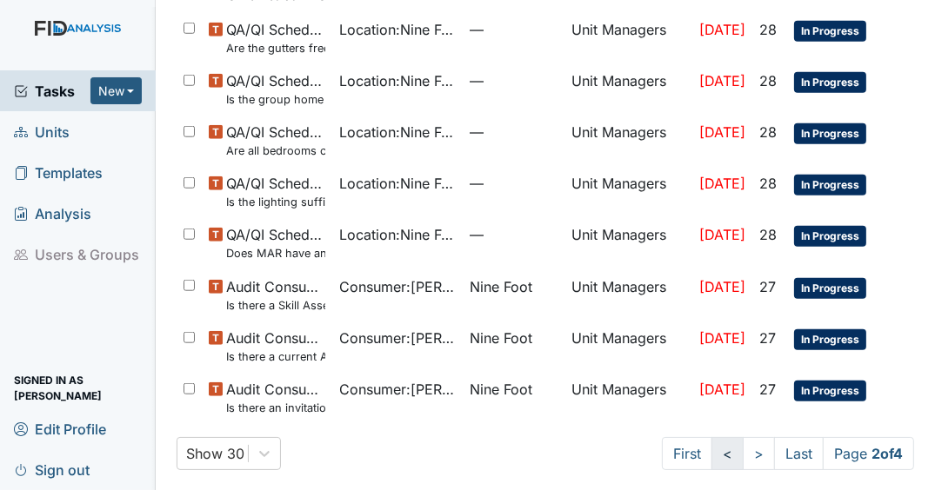
click at [711, 437] on link "<" at bounding box center [727, 453] width 32 height 33
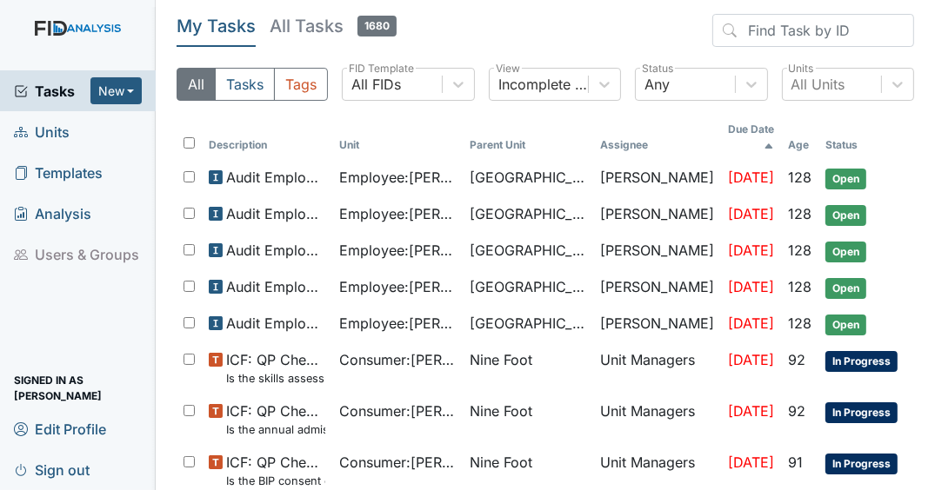
click at [34, 82] on span "Tasks" at bounding box center [52, 91] width 77 height 21
